Goal: Information Seeking & Learning: Learn about a topic

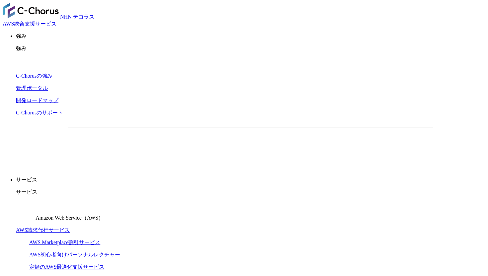
click at [70, 228] on link "AWS請求代行サービス" at bounding box center [43, 231] width 54 height 6
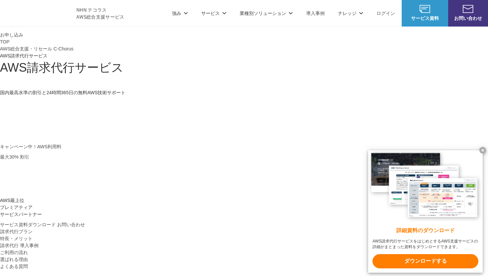
click at [437, 101] on div "TOP AWS総合支援・リセール C-Chorus AWS請求代行サービス AWS請求代行サービス 国内最高水準の割引と 24時間365日の無料AWS技術サポ…" at bounding box center [244, 134] width 488 height 190
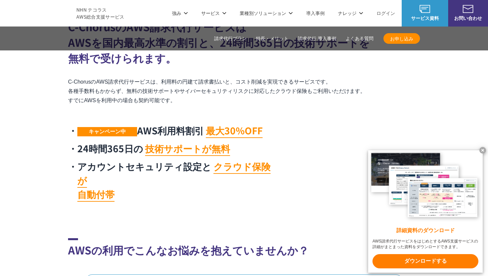
scroll to position [205, 0]
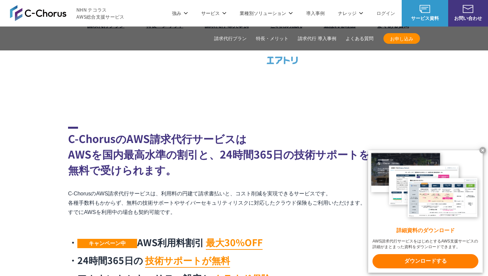
click at [292, 153] on h2 "C-ChorusのAWS請求代行サービスは AWSを国内最高水準の割引と、24時間365日の技術サポートを 無料で受けられます。" at bounding box center [244, 152] width 352 height 51
